Goal: Ask a question: Seek information or help from site administrators or community

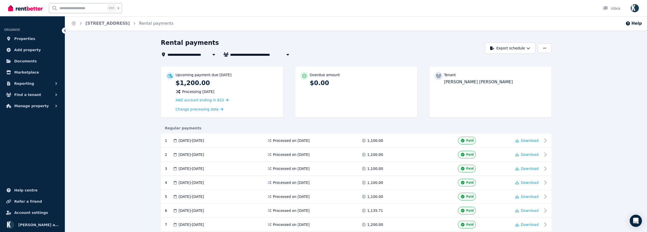
click at [194, 55] on span "[STREET_ADDRESS]" at bounding box center [190, 54] width 45 height 6
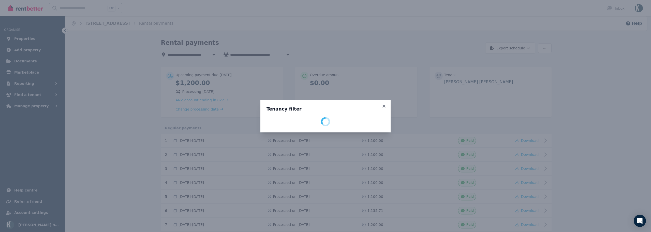
select select "**********"
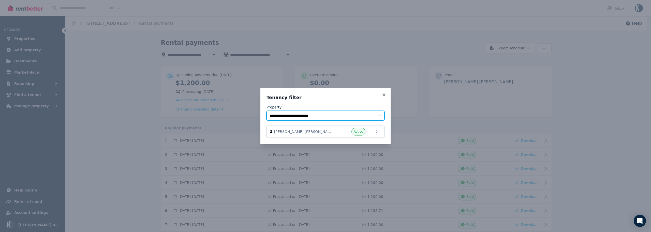
click at [299, 117] on select "**********" at bounding box center [325, 116] width 118 height 10
click at [266, 111] on select "**********" at bounding box center [325, 116] width 118 height 10
click at [362, 131] on span "Active" at bounding box center [358, 131] width 9 height 4
click at [320, 130] on span "[PERSON_NAME] [PERSON_NAME]" at bounding box center [303, 131] width 58 height 5
click at [383, 94] on icon at bounding box center [383, 94] width 3 height 3
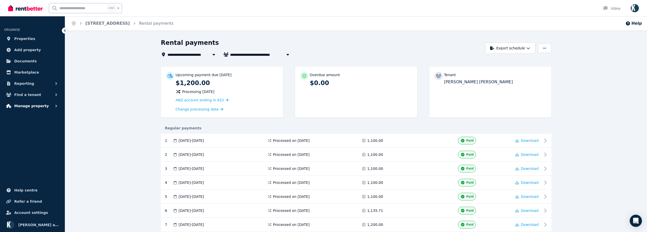
click at [35, 107] on span "Manage property" at bounding box center [31, 106] width 35 height 6
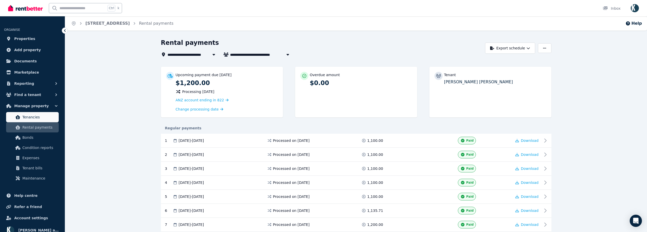
click at [30, 119] on span "Tenancies" at bounding box center [39, 117] width 34 height 6
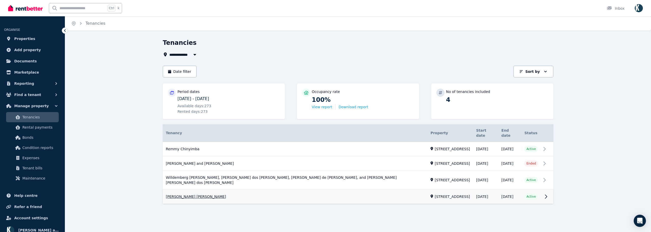
click at [186, 189] on link "View property details" at bounding box center [358, 196] width 391 height 14
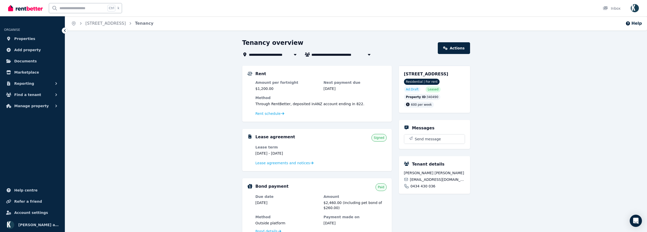
click at [379, 140] on span "Signed" at bounding box center [379, 138] width 15 height 8
click at [288, 162] on span "Lease agreements and notices" at bounding box center [283, 162] width 55 height 5
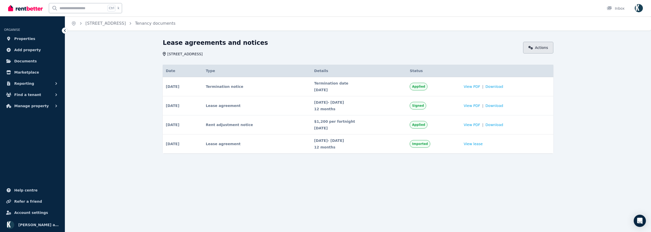
click at [538, 48] on link "Actions" at bounding box center [538, 48] width 30 height 12
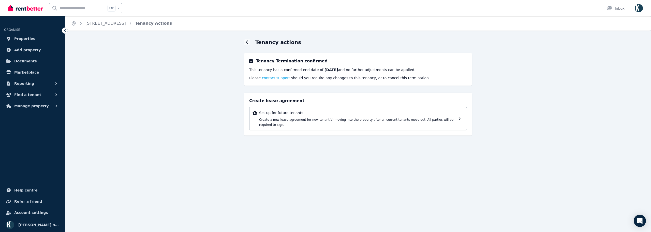
click at [336, 70] on p "This tenancy has a confirmed end date of [DATE] and no further adjustments can …" at bounding box center [358, 69] width 218 height 5
drag, startPoint x: 334, startPoint y: 69, endPoint x: 315, endPoint y: 69, distance: 18.3
click at [324, 69] on strong "[DATE]" at bounding box center [330, 70] width 13 height 4
copy strong "[DATE]"
click at [277, 78] on span "contact support" at bounding box center [276, 78] width 28 height 4
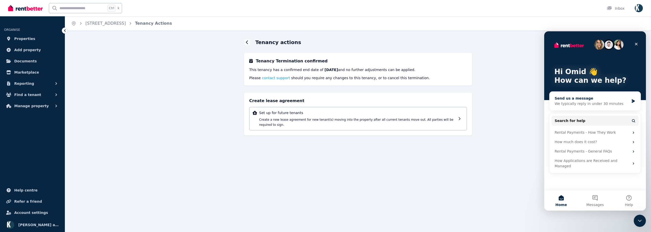
click at [592, 99] on div "Send us a message" at bounding box center [592, 98] width 75 height 5
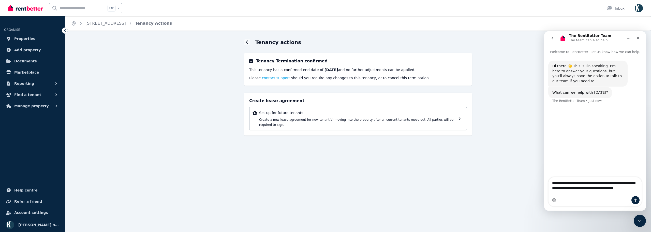
type textarea "**********"
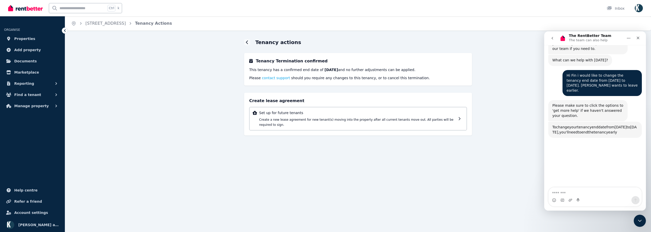
scroll to position [53, 0]
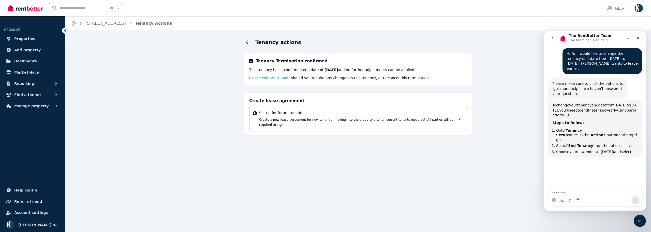
drag, startPoint x: 617, startPoint y: 117, endPoint x: 574, endPoint y: 53, distance: 77.4
click at [574, 53] on div "Hi Fin i would like to change the tenancy end date from [DATE] to [DATE]. [PERS…" at bounding box center [602, 61] width 71 height 20
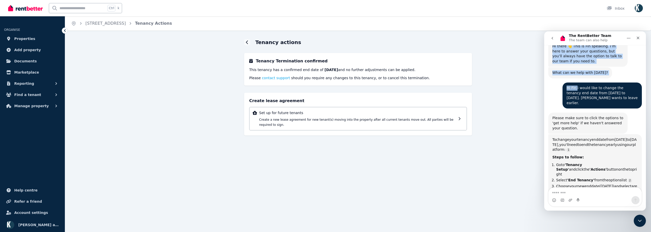
scroll to position [4, 0]
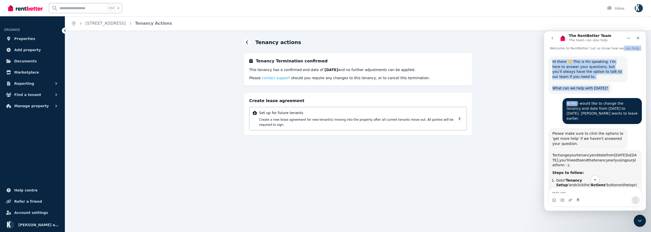
drag, startPoint x: 574, startPoint y: 53, endPoint x: 617, endPoint y: 111, distance: 72.2
click at [617, 111] on div "Hi Fin i would like to change the tenancy end date from [DATE] to [DATE]. [PERS…" at bounding box center [602, 111] width 71 height 20
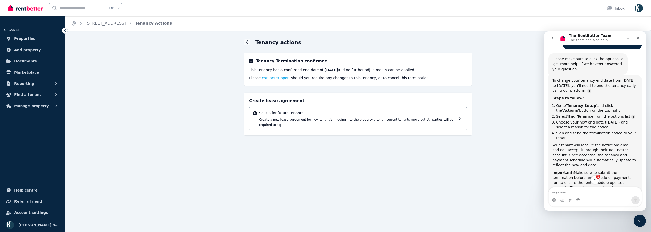
copy div "i would like to change the tenancy end date from [DATE] to [DATE]. [PERSON_NAME…"
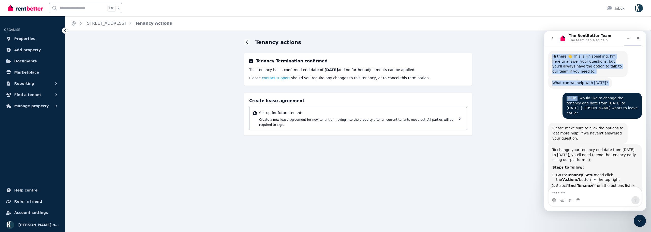
scroll to position [9, 0]
click at [629, 40] on icon "Home" at bounding box center [629, 38] width 4 height 4
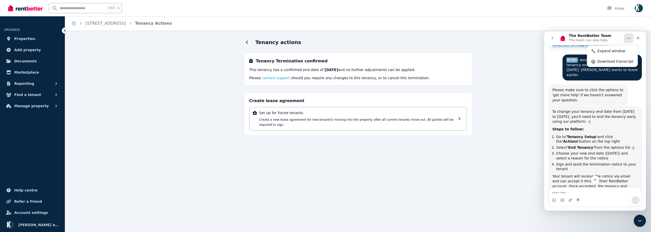
scroll to position [110, 0]
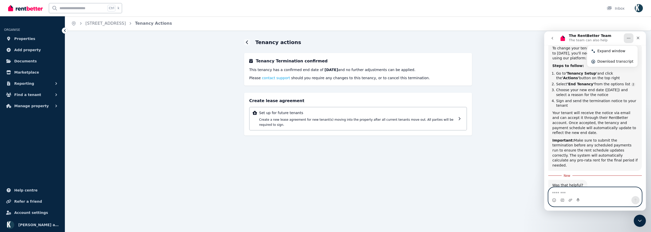
click at [595, 195] on textarea "Message…" at bounding box center [595, 191] width 93 height 9
type textarea "**********"
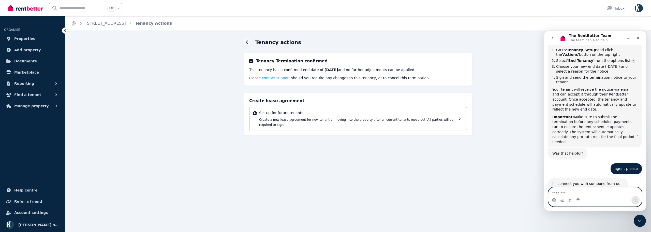
scroll to position [147, 0]
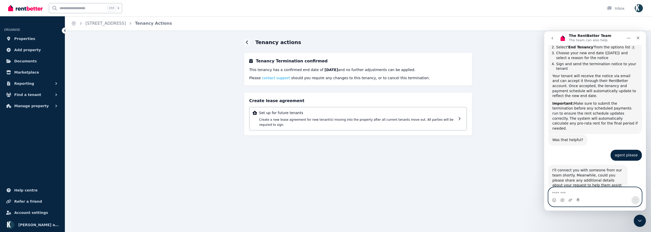
paste textarea "**********"
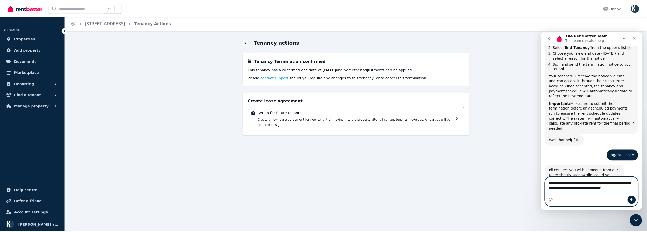
scroll to position [157, 0]
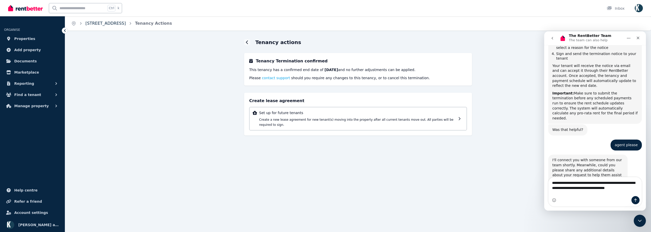
click at [99, 23] on link "[STREET_ADDRESS]" at bounding box center [105, 23] width 40 height 5
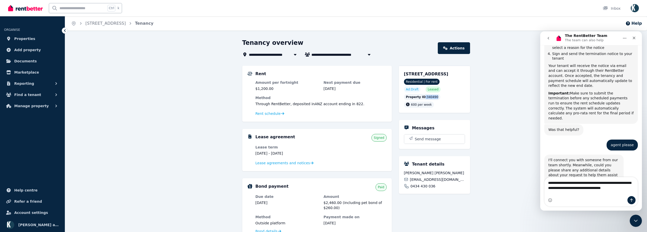
click at [440, 105] on div "Property ID : 340490 600 per week" at bounding box center [434, 101] width 61 height 14
drag, startPoint x: 407, startPoint y: 103, endPoint x: 433, endPoint y: 105, distance: 26.0
click at [433, 100] on div "Property ID : 340490" at bounding box center [422, 97] width 37 height 6
copy div "Property ID : 340490"
click at [561, 193] on textarea "**********" at bounding box center [591, 186] width 93 height 19
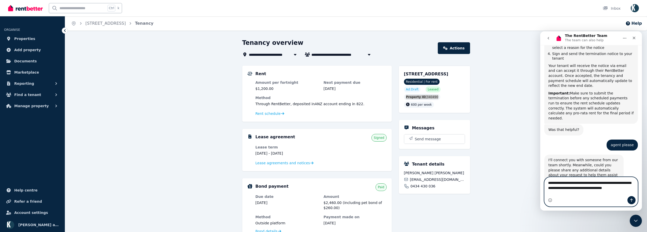
paste textarea "**********"
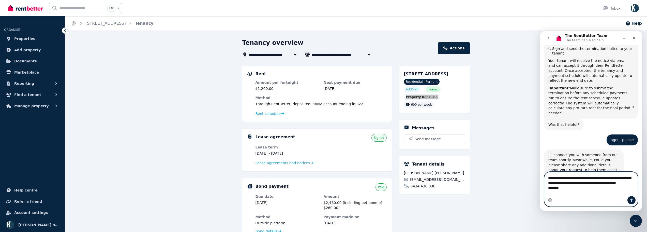
type textarea "**********"
click at [632, 199] on icon "Send a message…" at bounding box center [632, 200] width 4 height 4
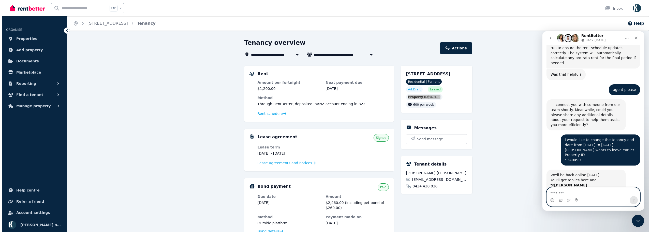
scroll to position [217, 0]
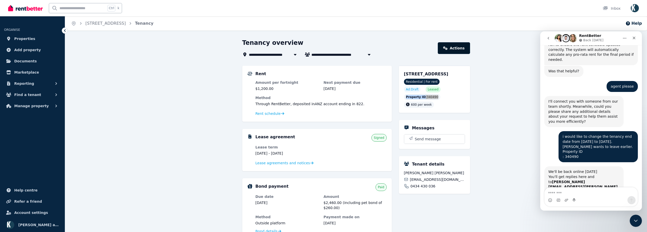
click at [458, 49] on link "Actions" at bounding box center [454, 48] width 32 height 12
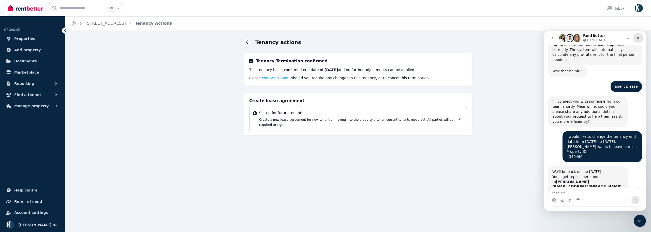
click at [637, 37] on icon "Close" at bounding box center [638, 38] width 3 height 3
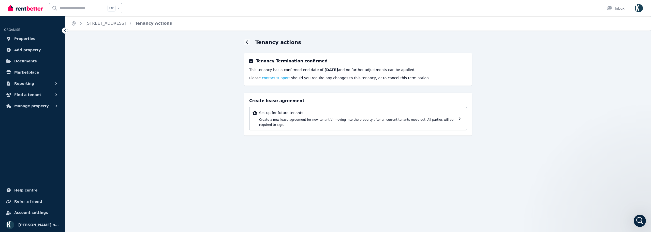
scroll to position [217, 0]
